Goal: Navigation & Orientation: Understand site structure

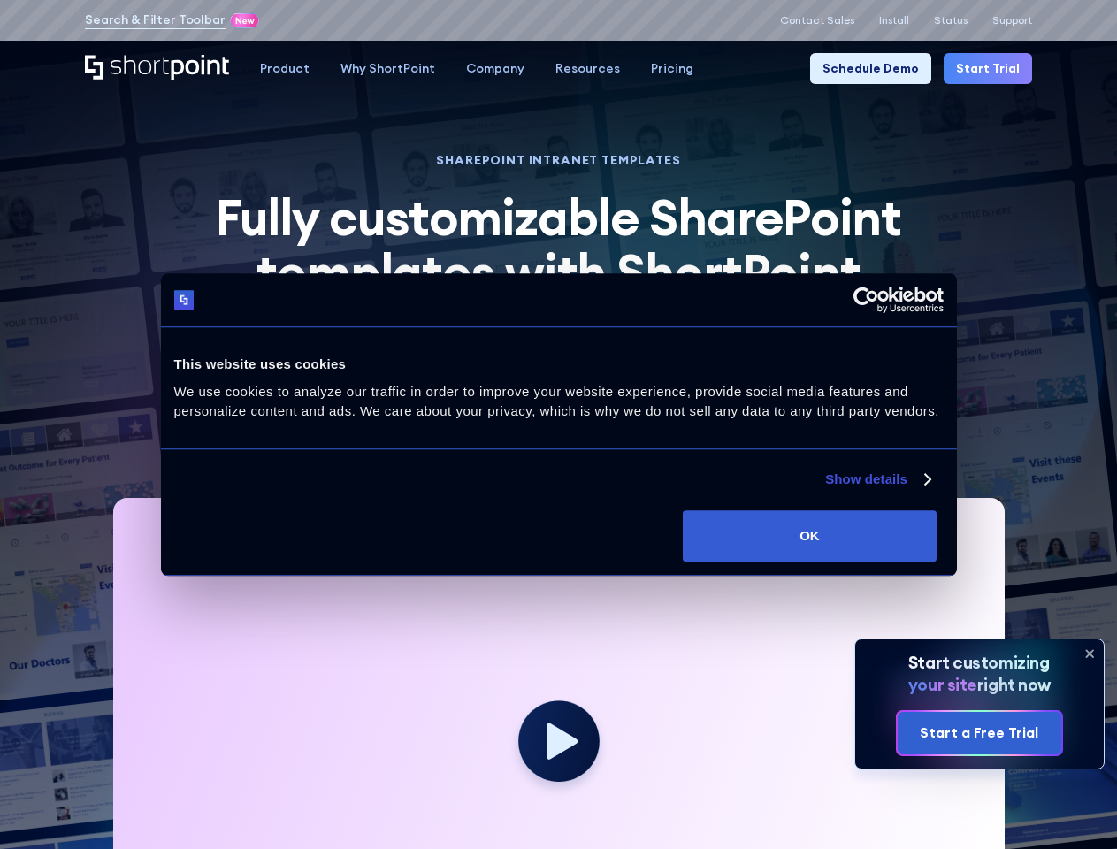
click at [825, 490] on link "Show details" at bounding box center [877, 479] width 104 height 21
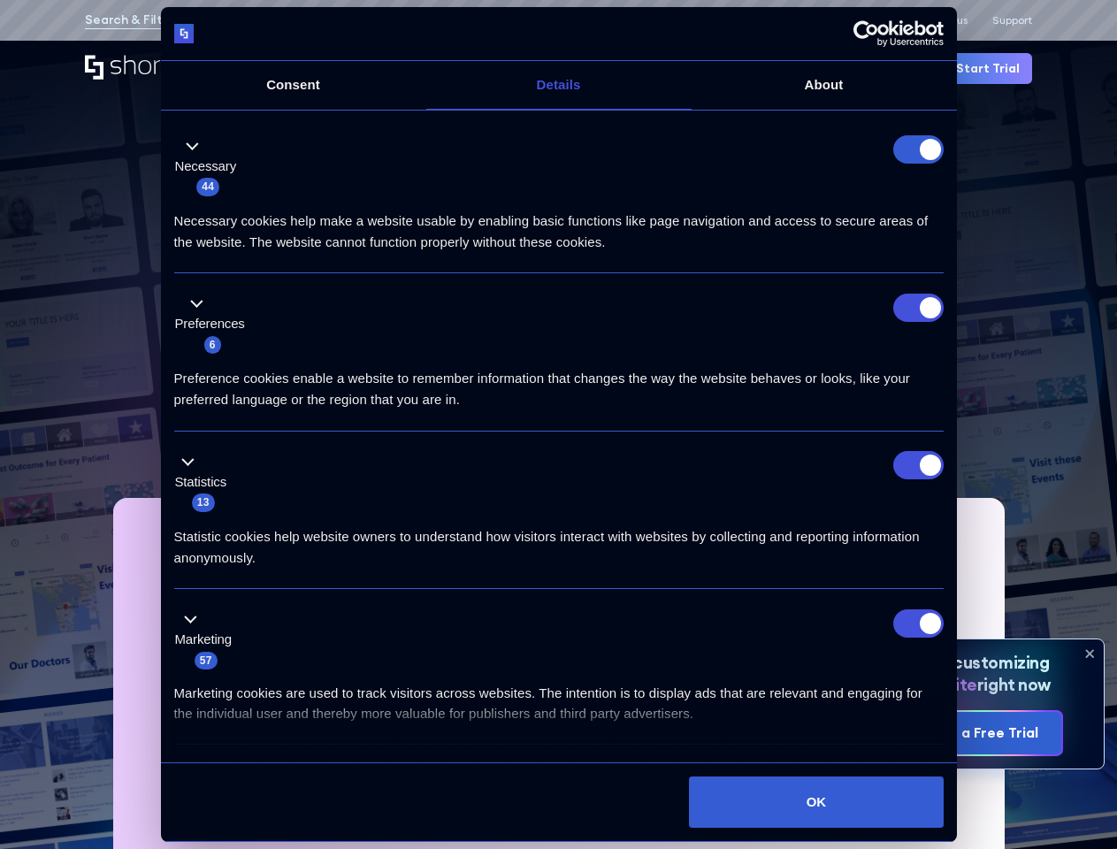
click at [951, 709] on ul "Necessary 44 Necessary cookies help make a website usable by enabling basic fun…" at bounding box center [558, 478] width 786 height 724
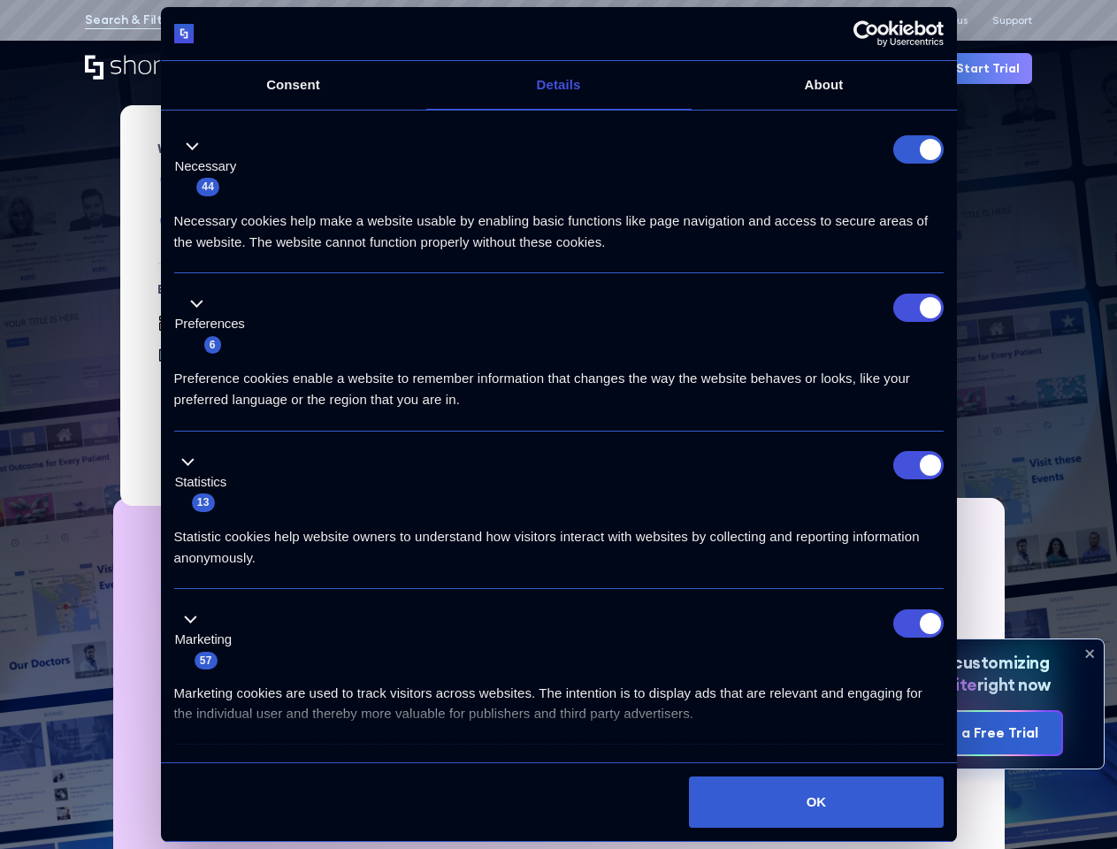
click at [282, 68] on div "Product" at bounding box center [285, 68] width 50 height 19
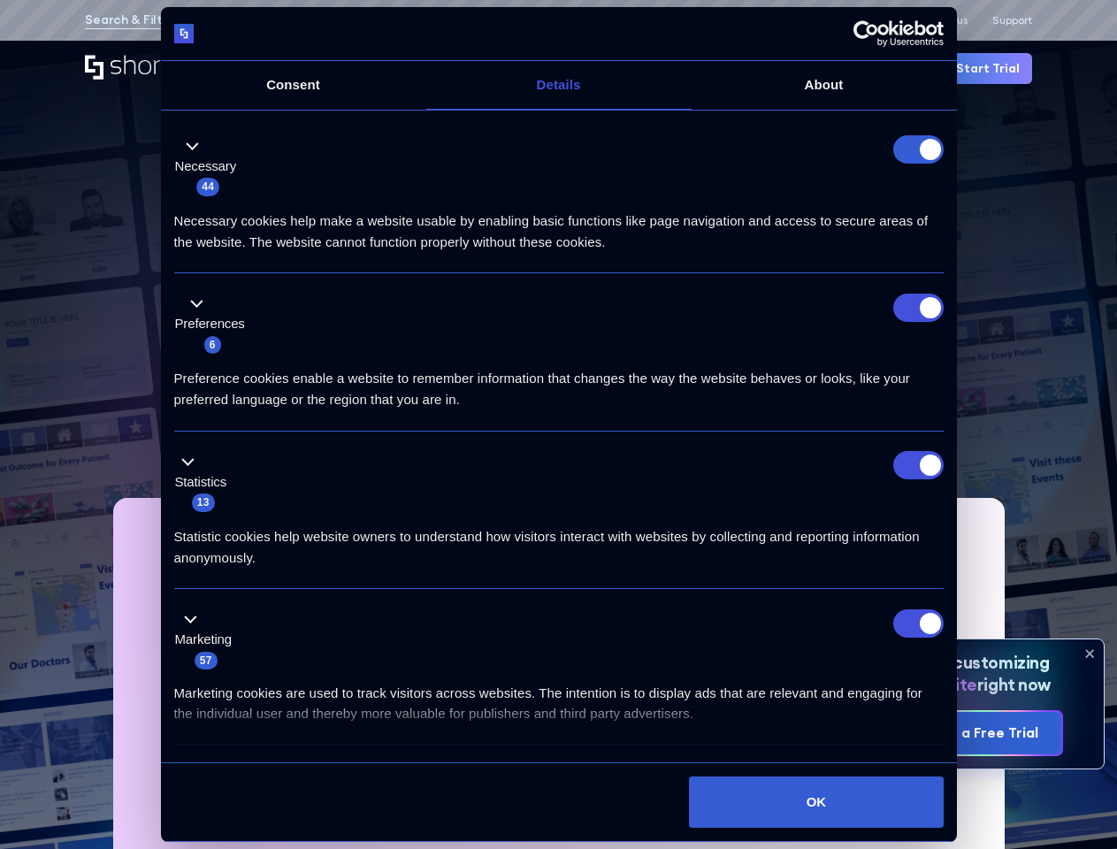
click at [381, 68] on div "Why ShortPoint" at bounding box center [387, 68] width 95 height 19
click at [486, 68] on div "Company" at bounding box center [495, 68] width 58 height 19
click at [577, 68] on div "Resources" at bounding box center [587, 68] width 65 height 19
click at [658, 68] on div "Pricing" at bounding box center [672, 68] width 42 height 19
click at [1089, 653] on icon at bounding box center [1089, 653] width 7 height 7
